Goal: Task Accomplishment & Management: Manage account settings

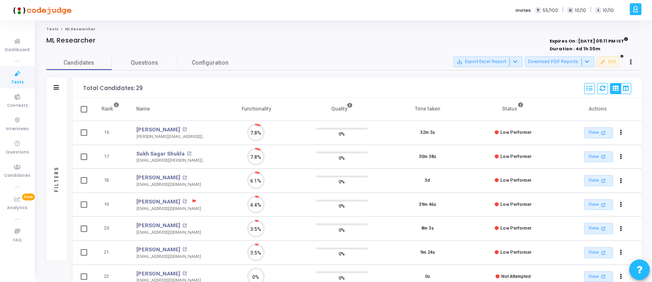
click at [9, 75] on icon at bounding box center [17, 74] width 17 height 10
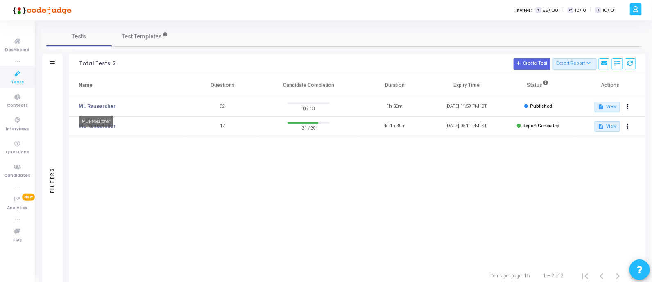
click at [90, 126] on div "ML Researcher" at bounding box center [96, 121] width 35 height 11
click at [135, 211] on div "Name Questions Candidate Completion Duration Expiry Time Status Actions ML Rese…" at bounding box center [357, 169] width 577 height 191
click at [104, 128] on link "ML Researcher" at bounding box center [97, 125] width 37 height 7
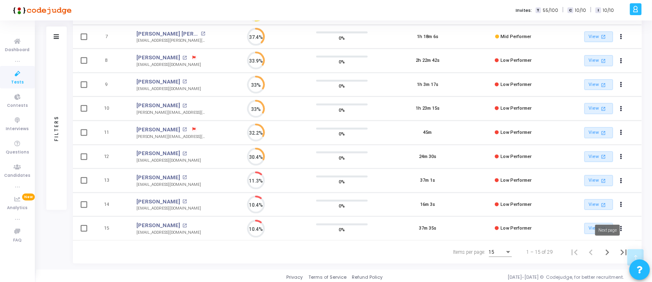
click at [603, 254] on icon "Next page" at bounding box center [607, 252] width 11 height 11
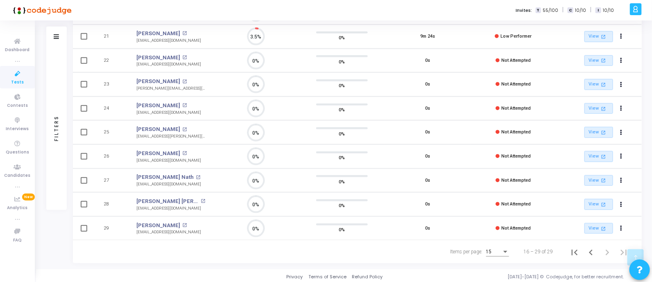
click at [23, 73] on icon at bounding box center [17, 74] width 17 height 10
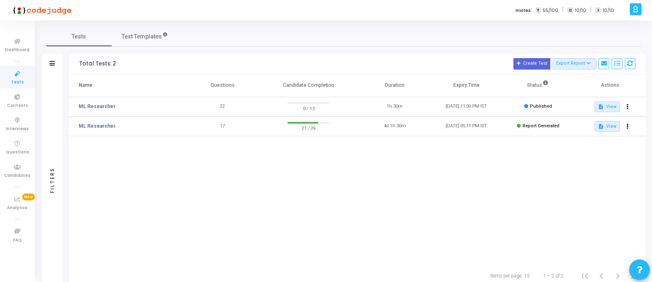
click at [245, 203] on div "Name Questions Candidate Completion Duration Expiry Time Status Actions ML Rese…" at bounding box center [357, 169] width 577 height 191
click at [326, 174] on div "Name Questions Candidate Completion Duration Expiry Time Status Actions ML Rese…" at bounding box center [357, 169] width 577 height 191
click at [90, 108] on link "ML Researcher" at bounding box center [97, 106] width 37 height 7
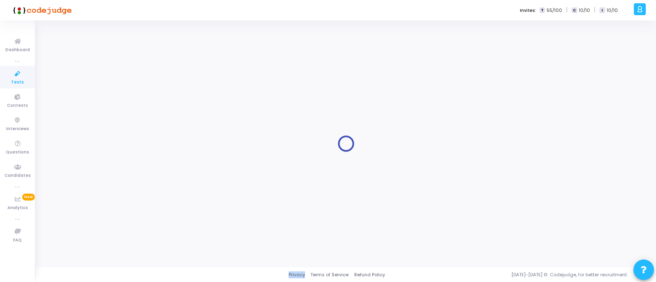
drag, startPoint x: 361, startPoint y: 277, endPoint x: 392, endPoint y: 252, distance: 40.2
click at [361, 276] on link "Refund Policy" at bounding box center [369, 275] width 31 height 7
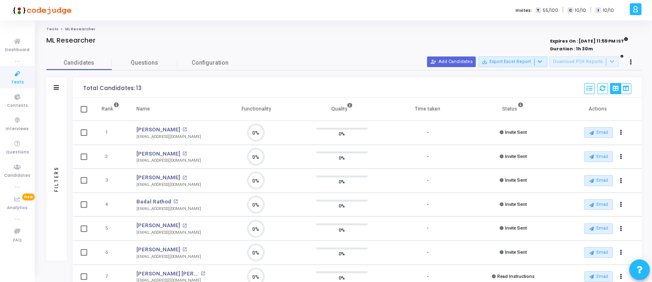
click at [16, 75] on icon at bounding box center [17, 74] width 17 height 10
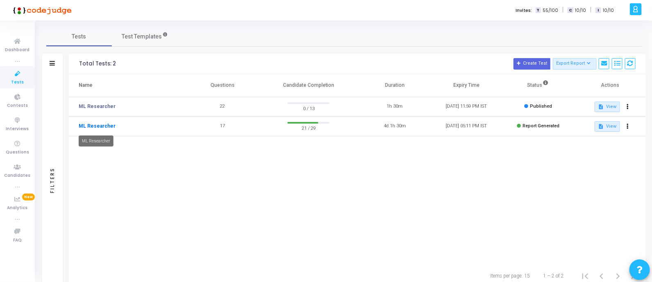
click at [98, 126] on link "ML Researcher" at bounding box center [97, 125] width 37 height 7
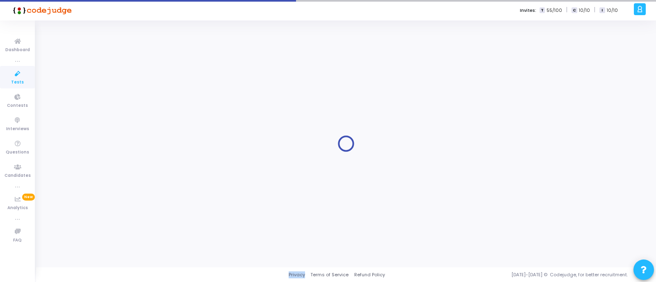
click at [98, 126] on div at bounding box center [345, 144] width 599 height 235
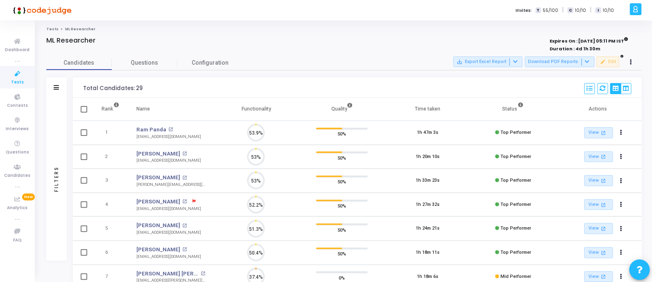
scroll to position [4, 3]
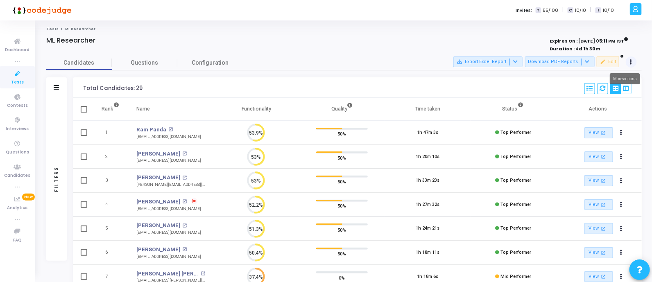
click at [631, 64] on icon at bounding box center [632, 62] width 2 height 4
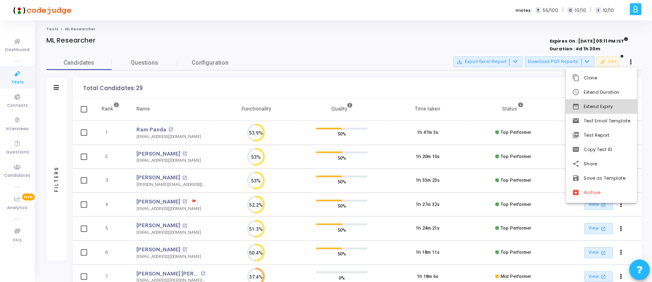
click at [601, 105] on button "date_range Extend Expiry" at bounding box center [601, 107] width 71 height 14
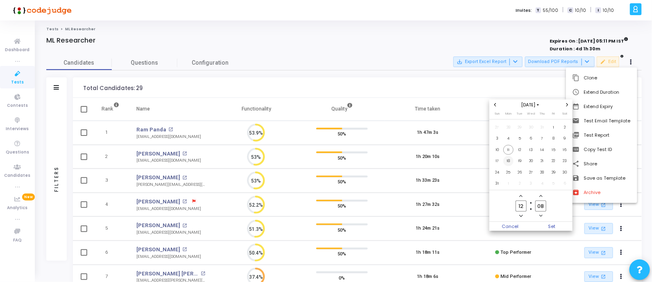
click at [508, 160] on span "18" at bounding box center [509, 161] width 10 height 10
click at [552, 228] on span "Set" at bounding box center [552, 226] width 42 height 9
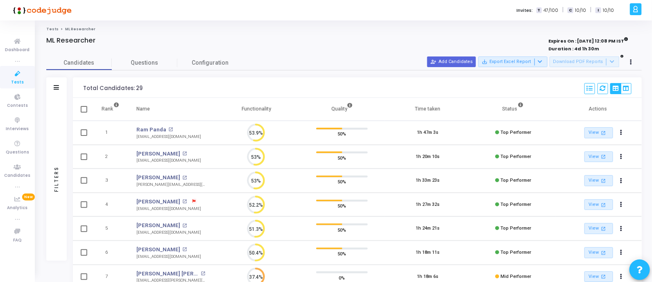
click at [294, 42] on div "ML Researcher" at bounding box center [220, 40] width 349 height 8
click at [24, 78] on icon at bounding box center [17, 74] width 17 height 10
